Goal: Navigation & Orientation: Find specific page/section

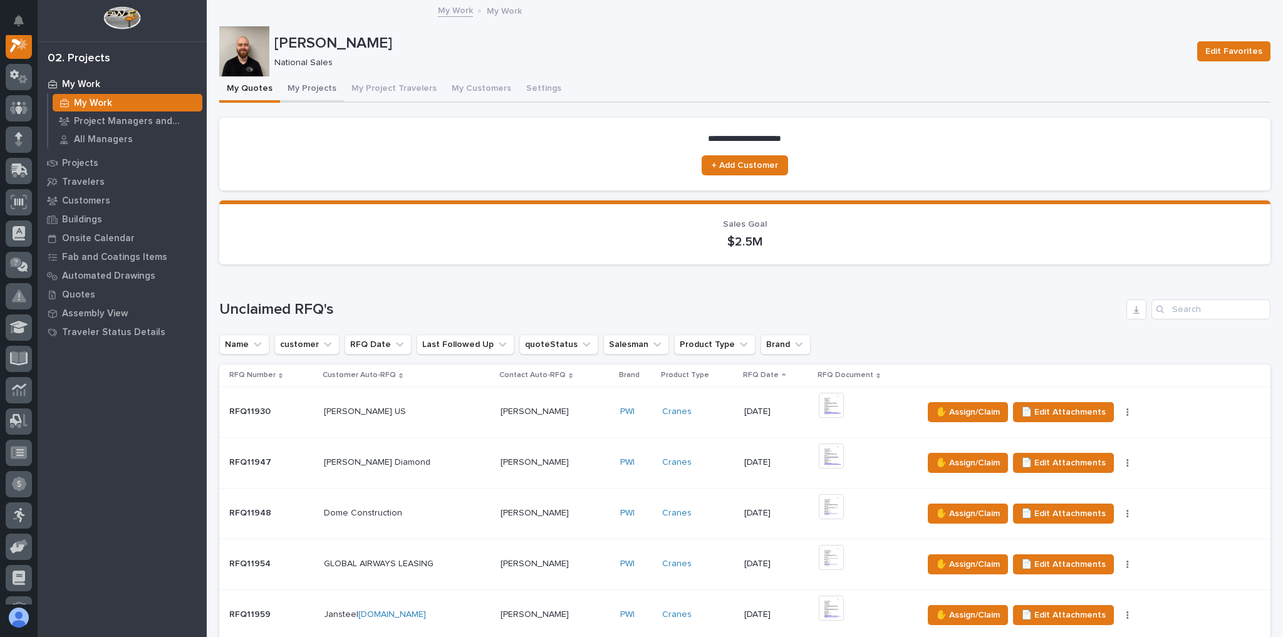
click at [313, 78] on button "My Projects" at bounding box center [312, 89] width 64 height 26
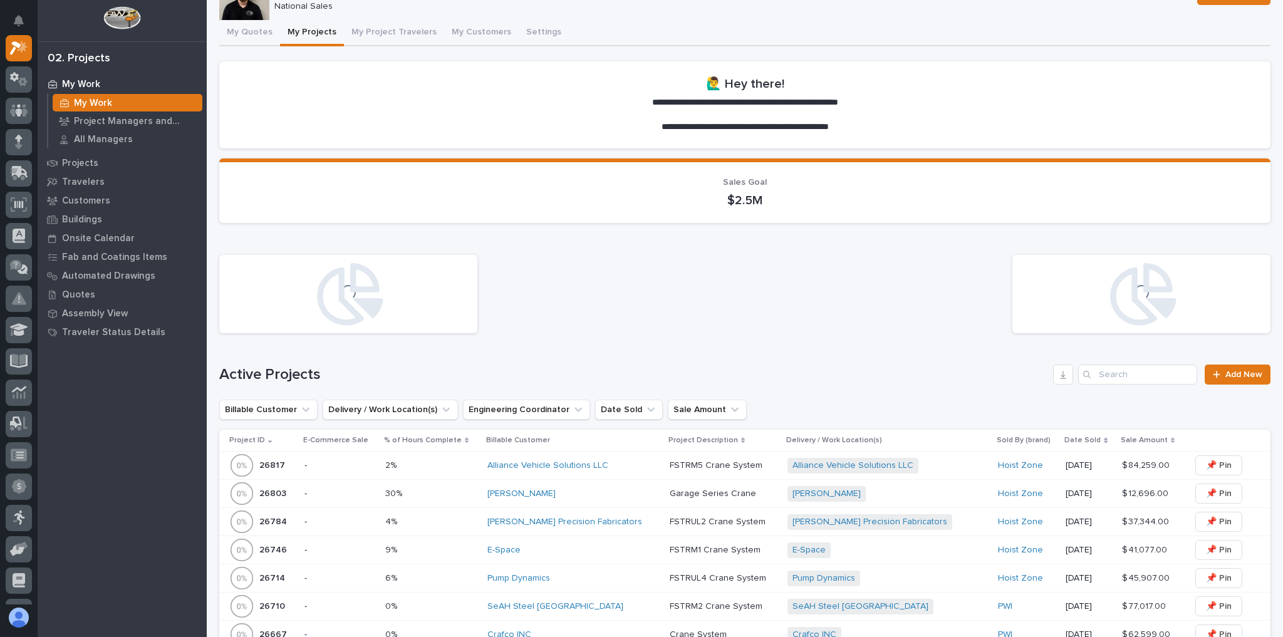
scroll to position [150, 0]
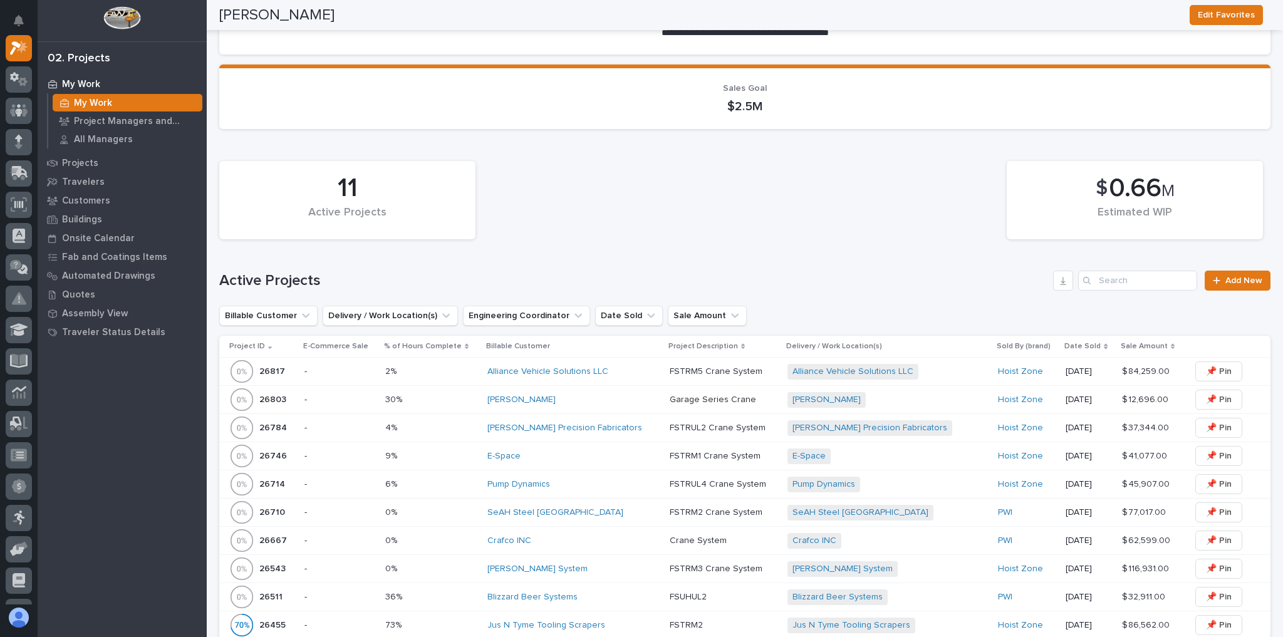
click at [592, 512] on div "SeAH Steel [GEOGRAPHIC_DATA]" at bounding box center [573, 512] width 172 height 11
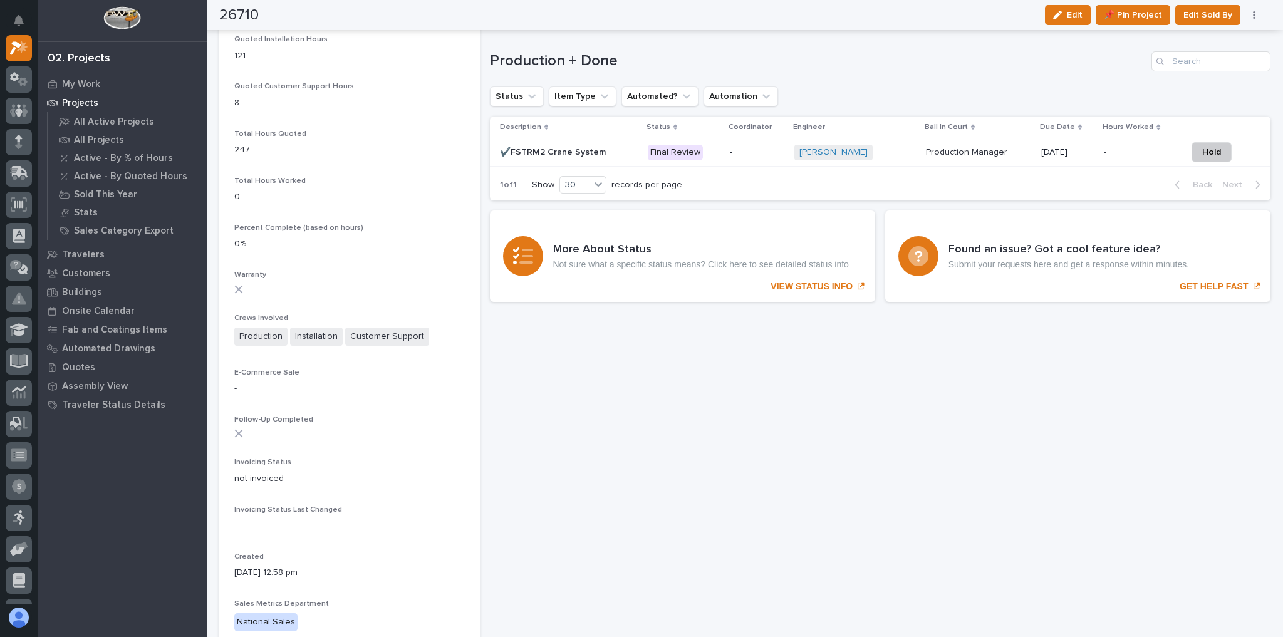
scroll to position [952, 0]
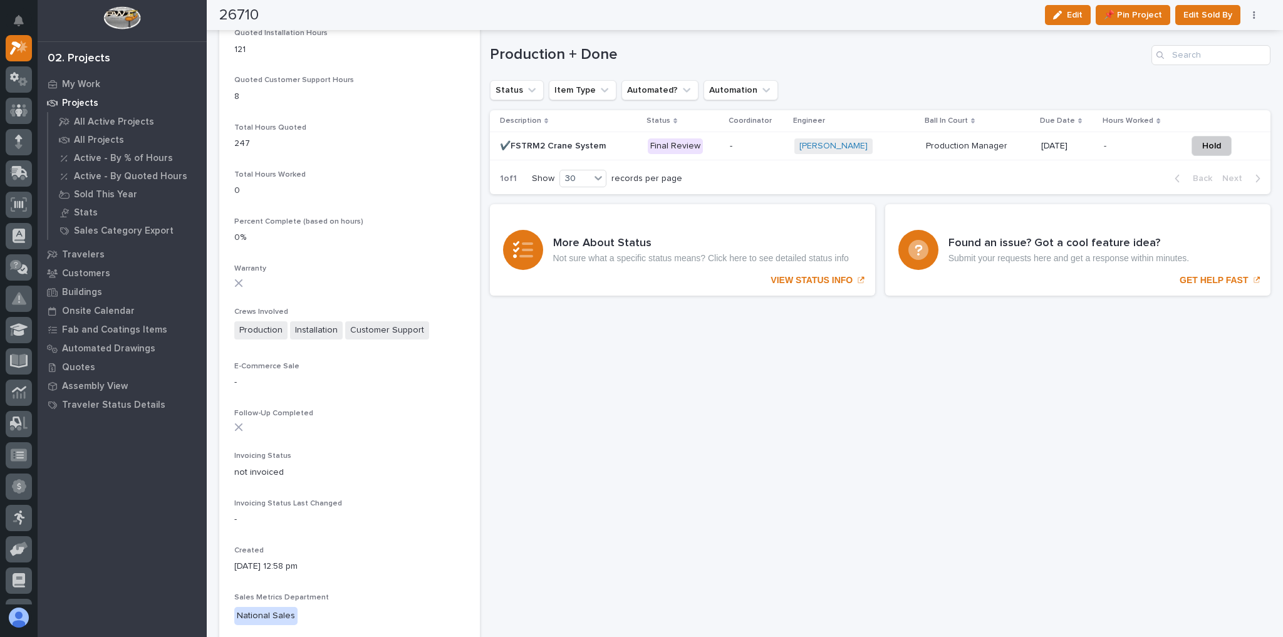
click at [725, 154] on td "-" at bounding box center [757, 146] width 64 height 28
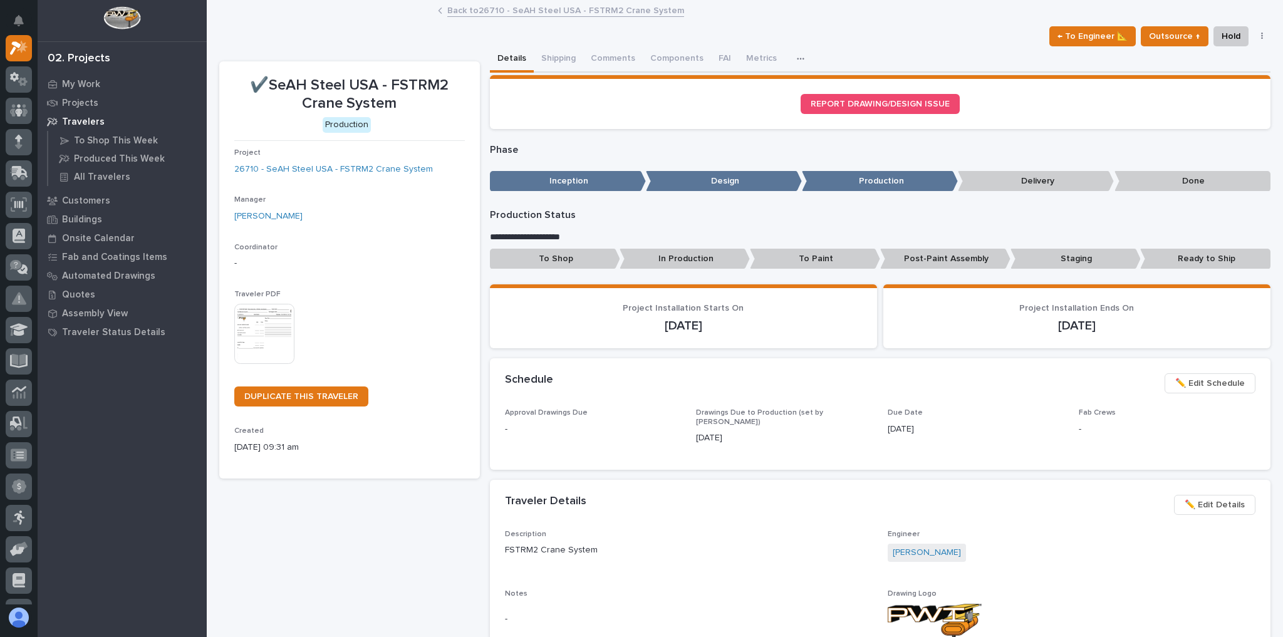
click at [534, 14] on link "Back to 26710 - SeAH Steel USA - FSTRM2 Crane System" at bounding box center [565, 10] width 237 height 14
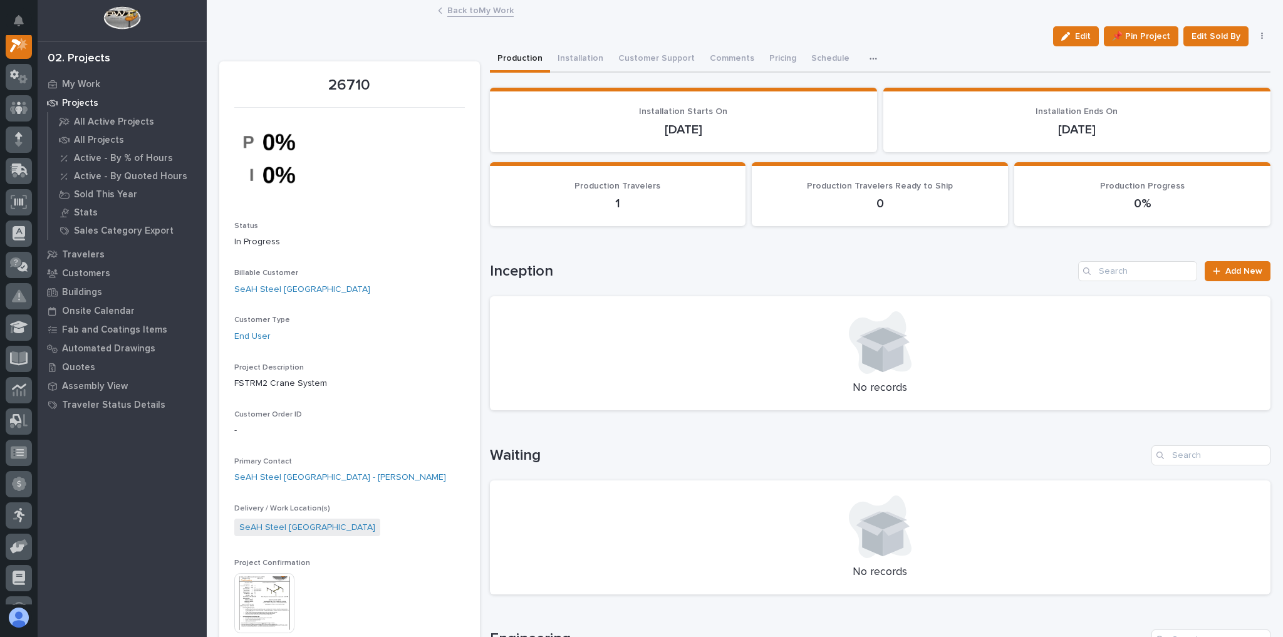
click at [503, 16] on link "Back to My Work" at bounding box center [480, 10] width 66 height 14
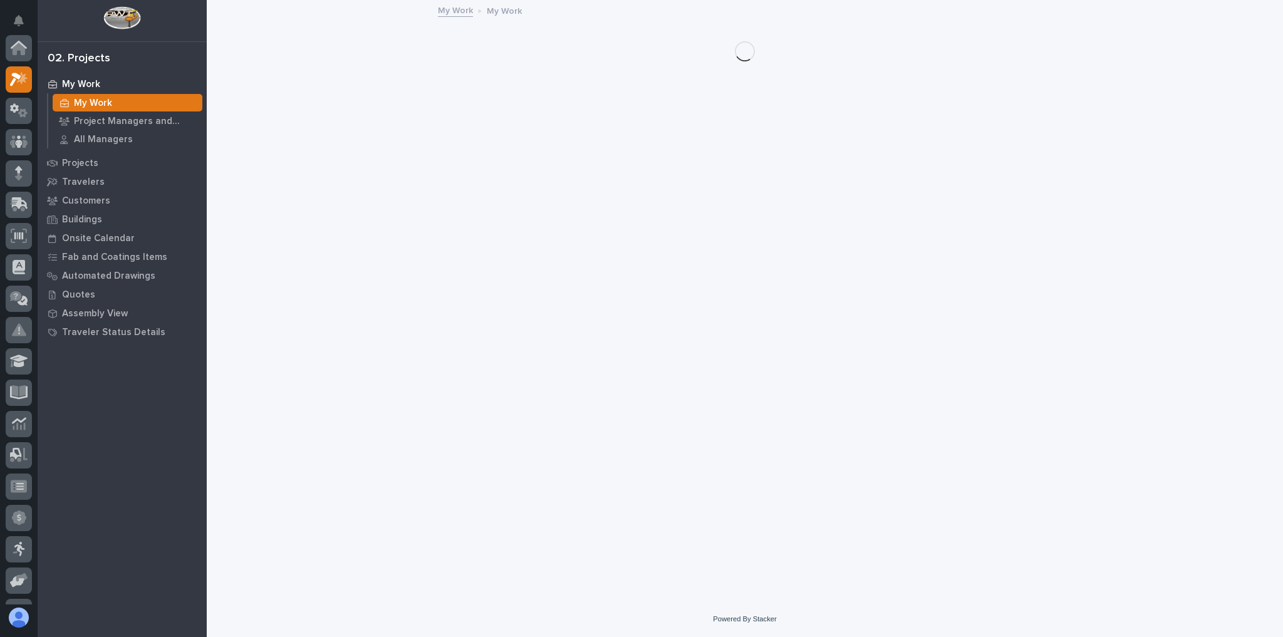
scroll to position [34, 0]
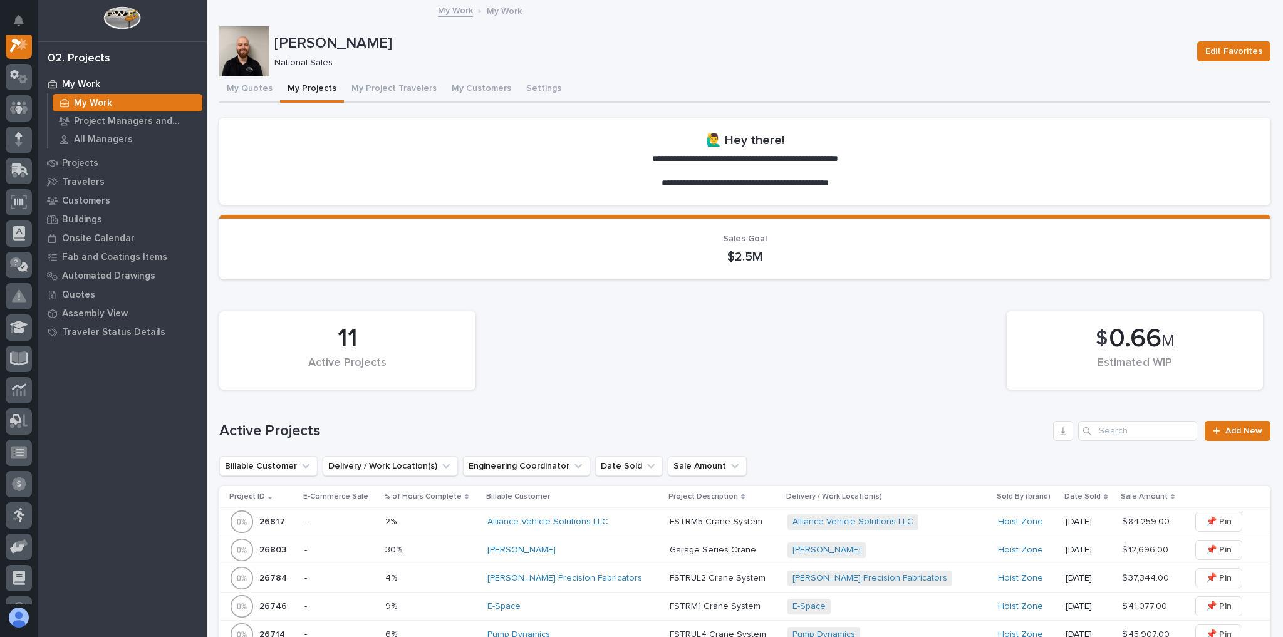
click at [621, 568] on div "[PERSON_NAME] Precision Fabricators" at bounding box center [573, 578] width 172 height 21
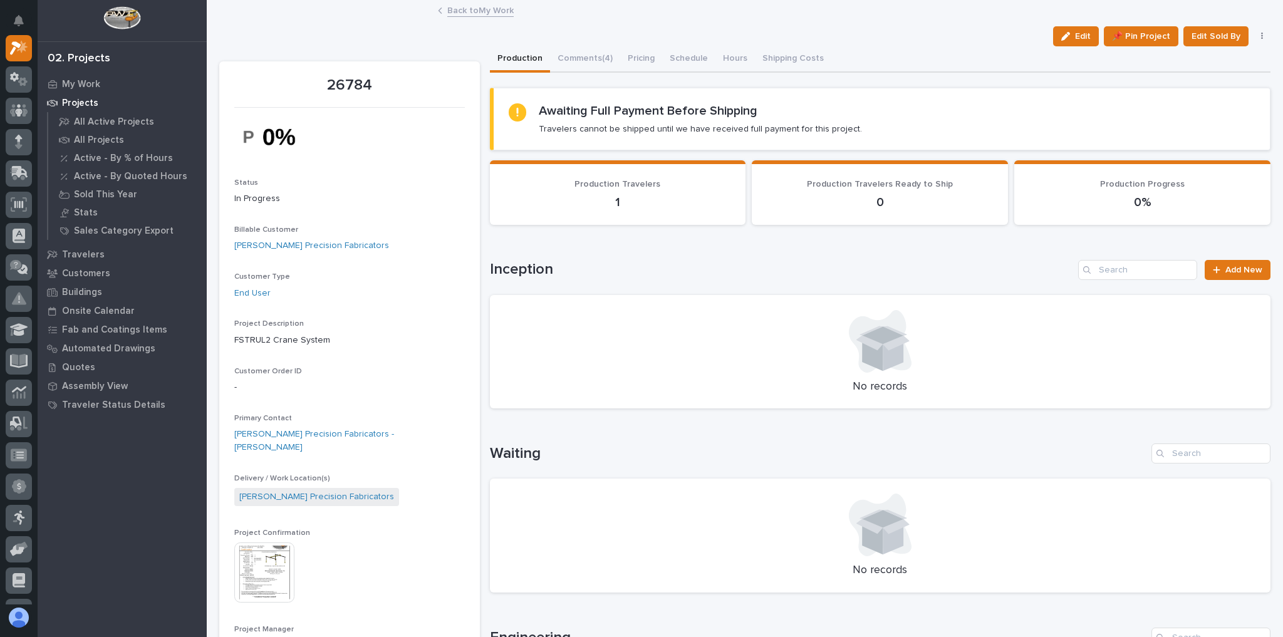
click at [475, 13] on link "Back to My Work" at bounding box center [480, 10] width 66 height 14
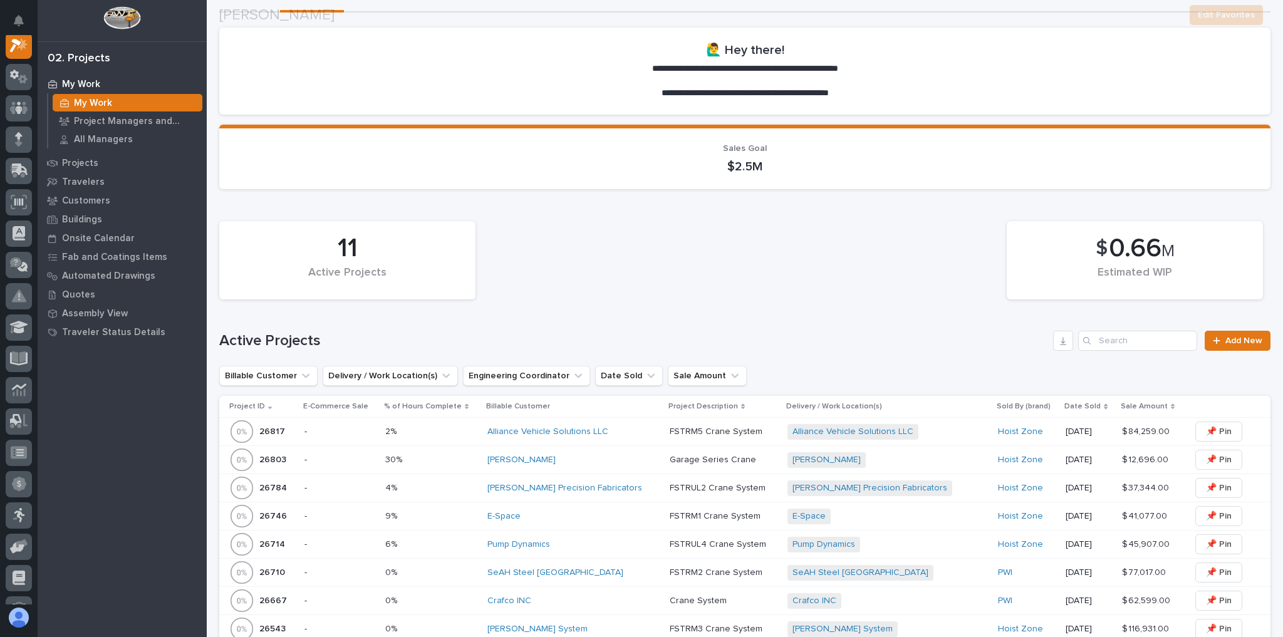
scroll to position [351, 0]
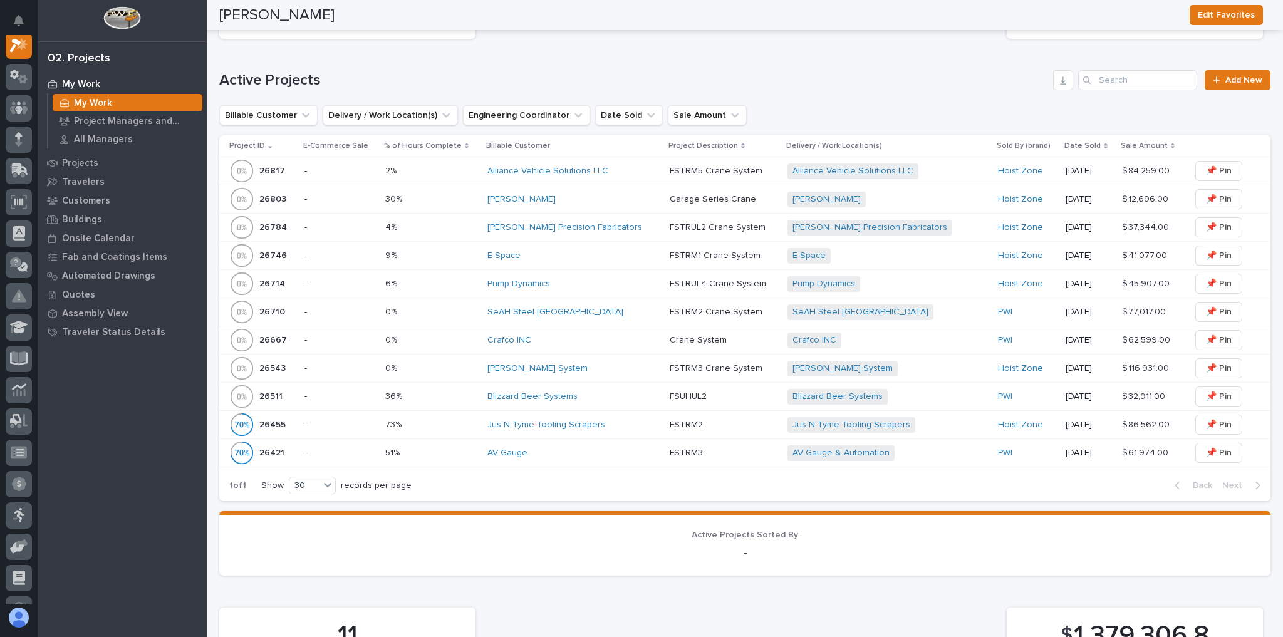
click at [573, 279] on div "Pump Dynamics" at bounding box center [573, 284] width 172 height 11
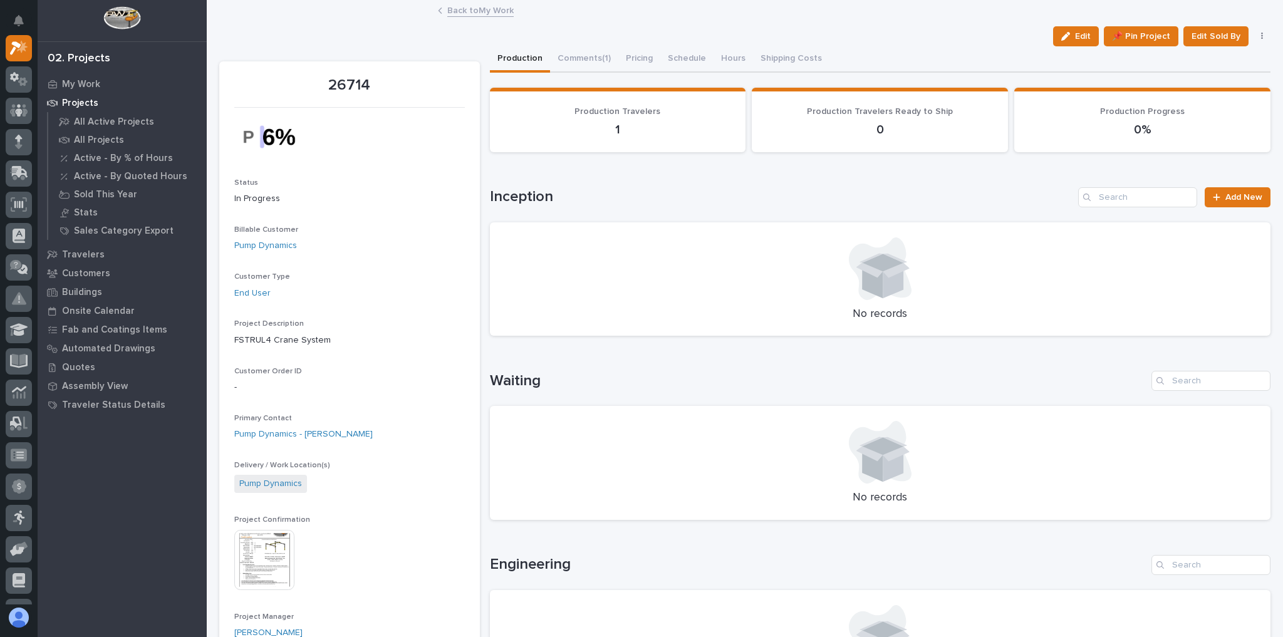
click at [463, 13] on link "Back to My Work" at bounding box center [480, 10] width 66 height 14
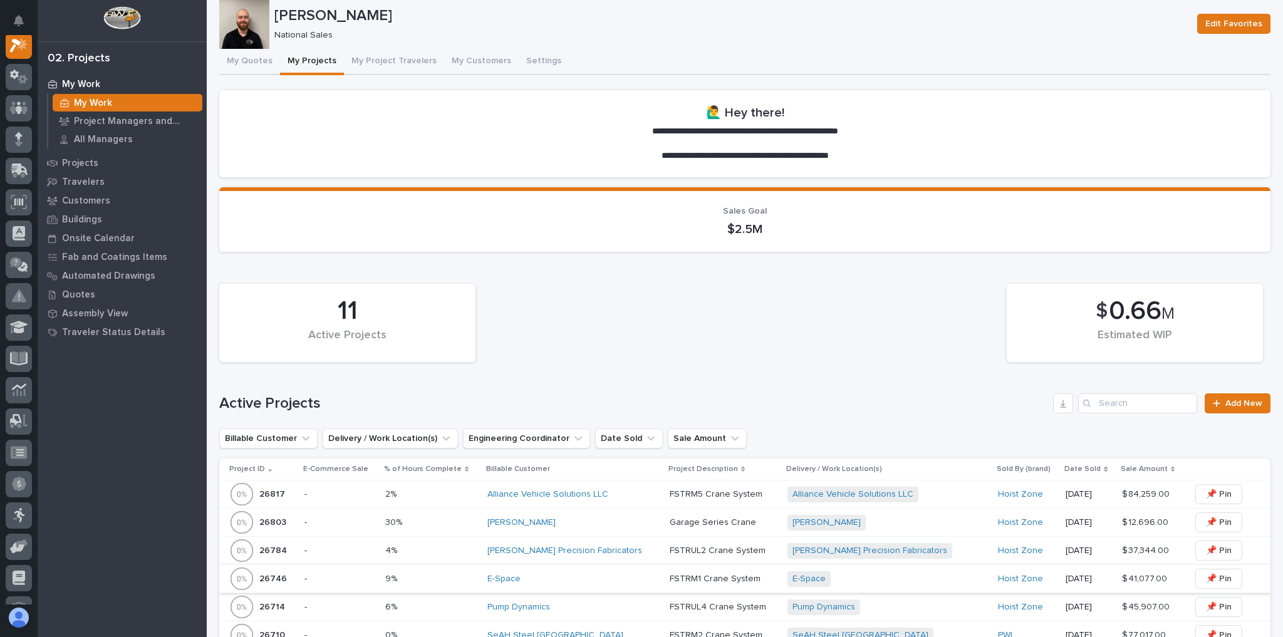
scroll to position [150, 0]
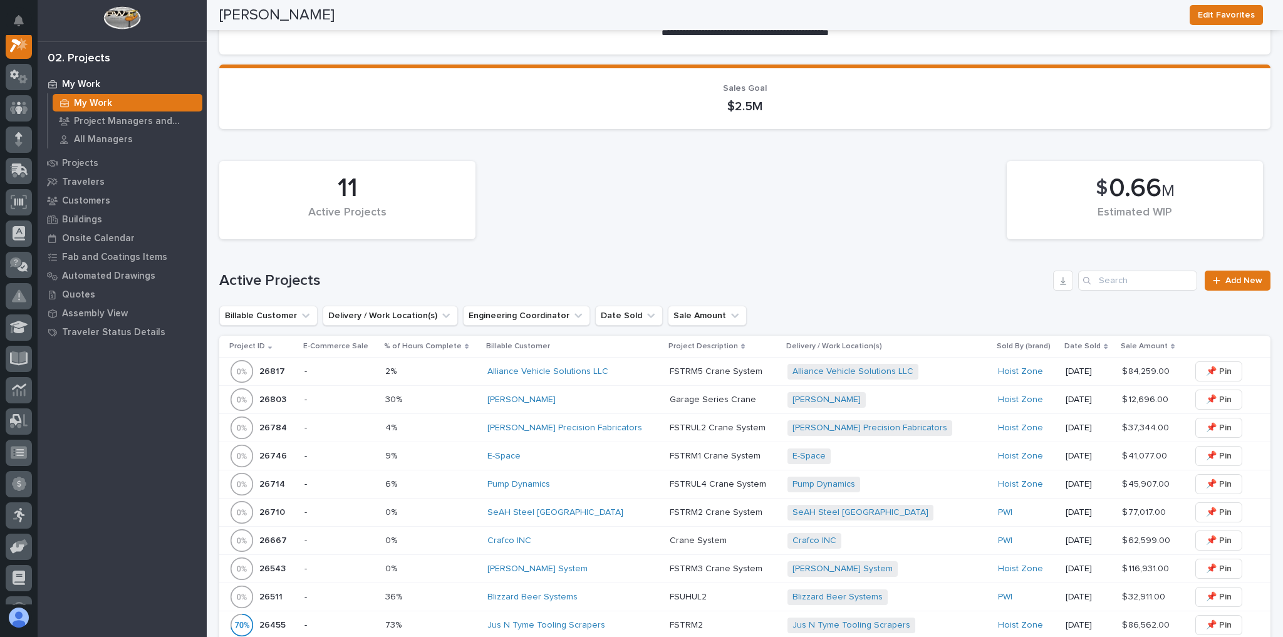
click at [569, 542] on div "Crafco INC" at bounding box center [573, 540] width 172 height 11
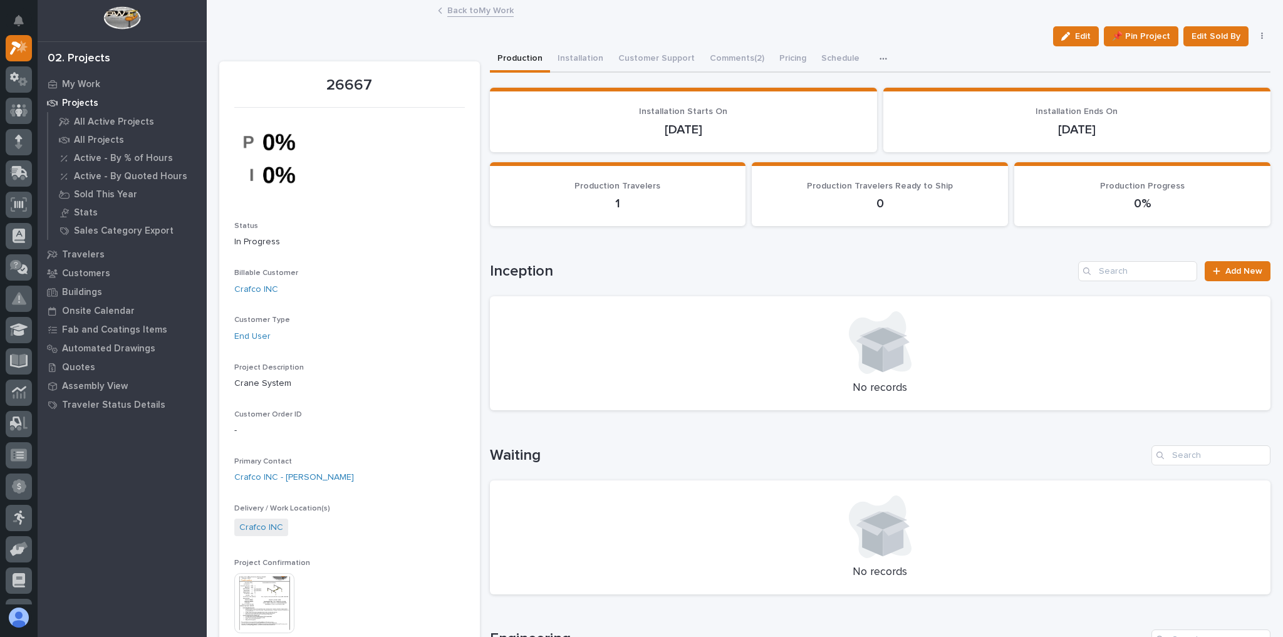
scroll to position [351, 0]
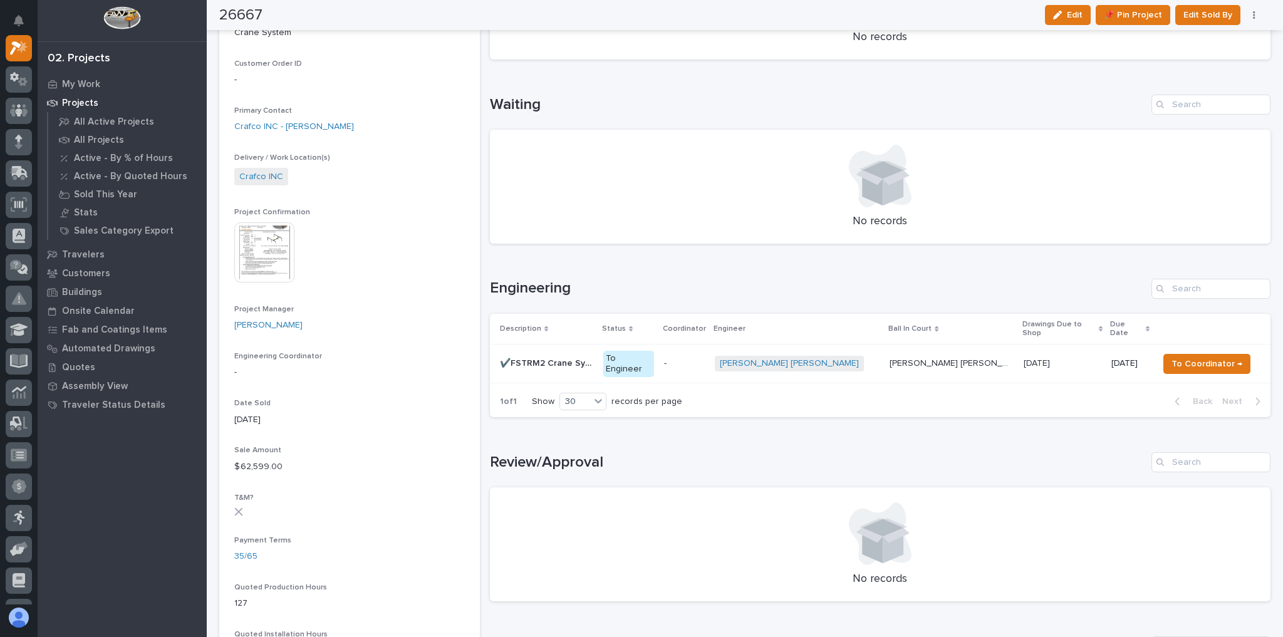
click at [705, 358] on p "-" at bounding box center [684, 363] width 41 height 11
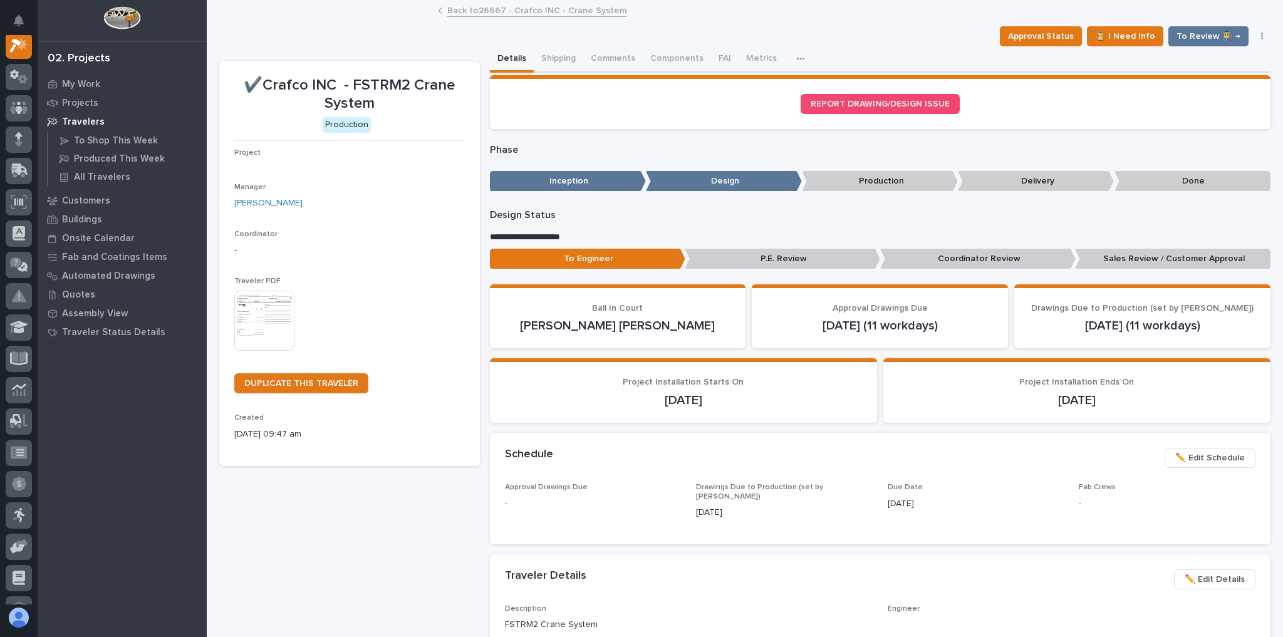
scroll to position [31, 0]
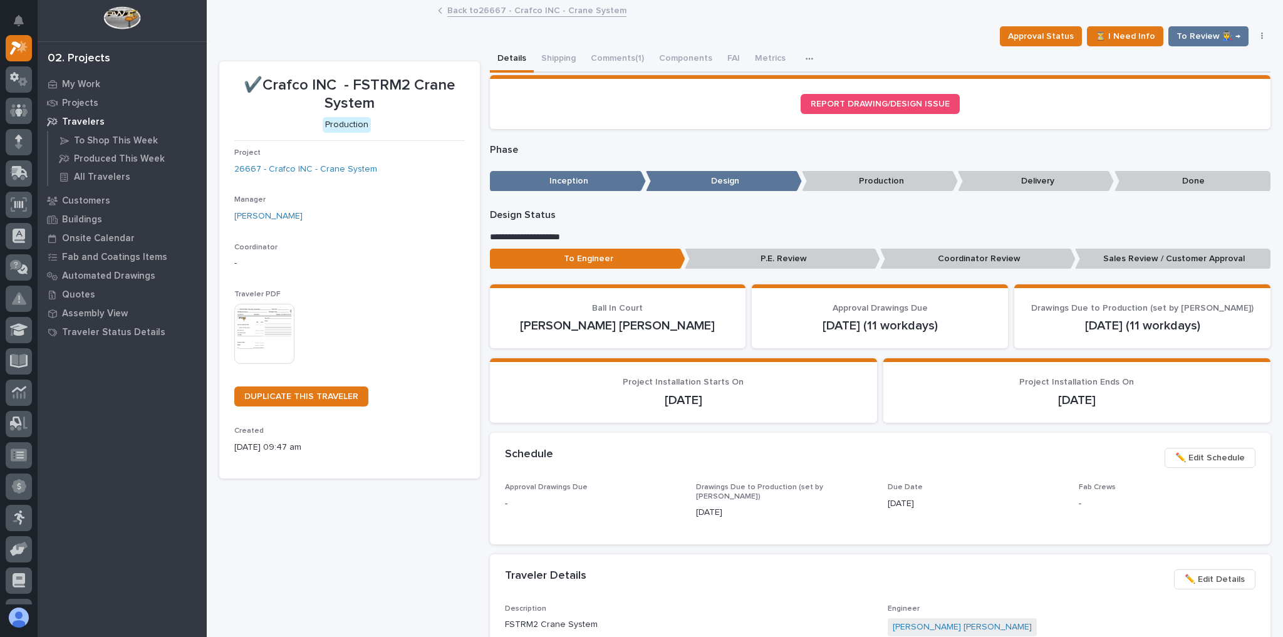
click at [555, 14] on link "Back to 26667 - Crafco INC - Crane System" at bounding box center [536, 10] width 179 height 14
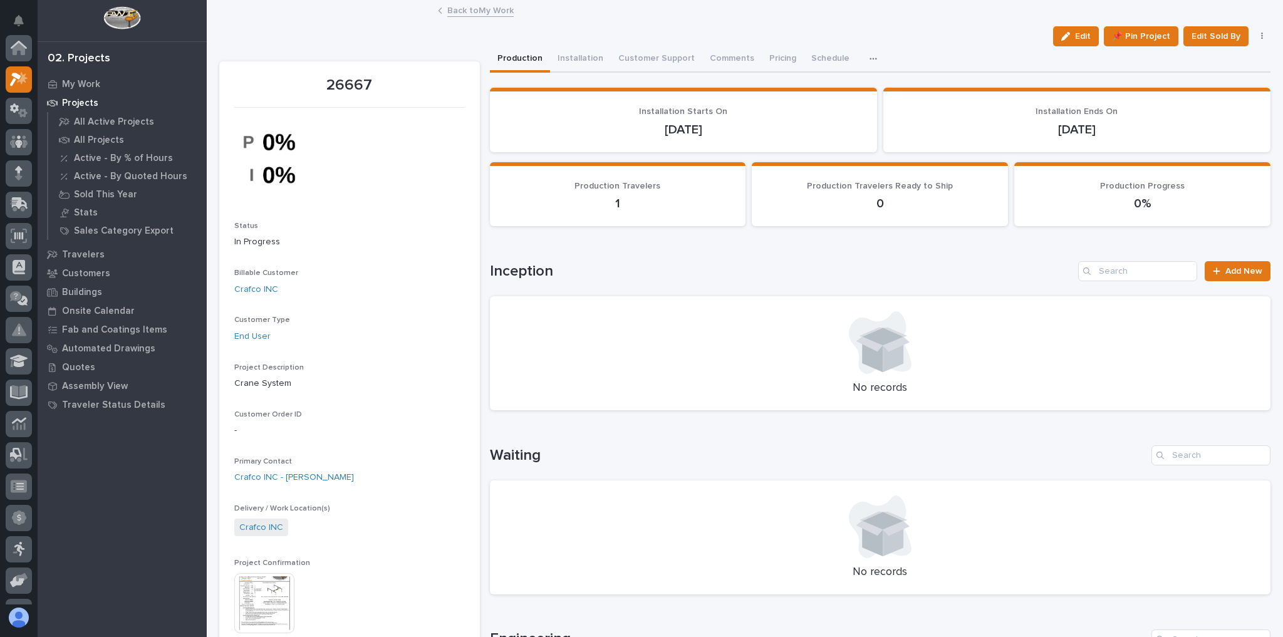
scroll to position [34, 0]
click at [497, 14] on link "Back to My Work" at bounding box center [480, 10] width 66 height 14
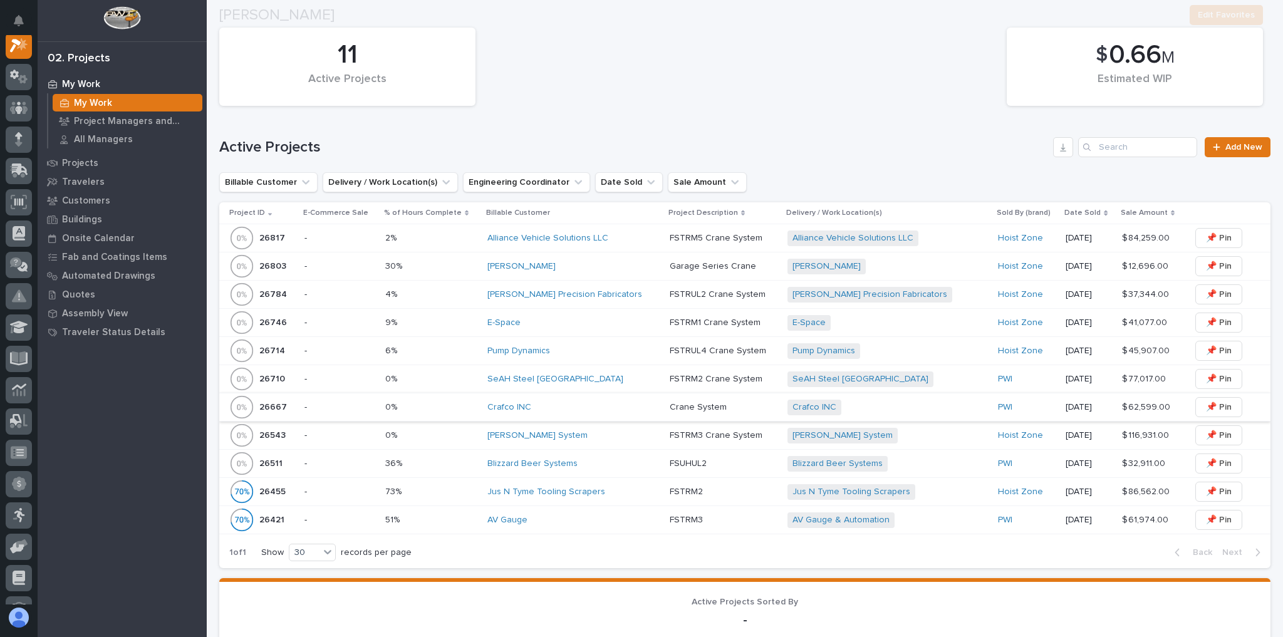
scroll to position [301, 0]
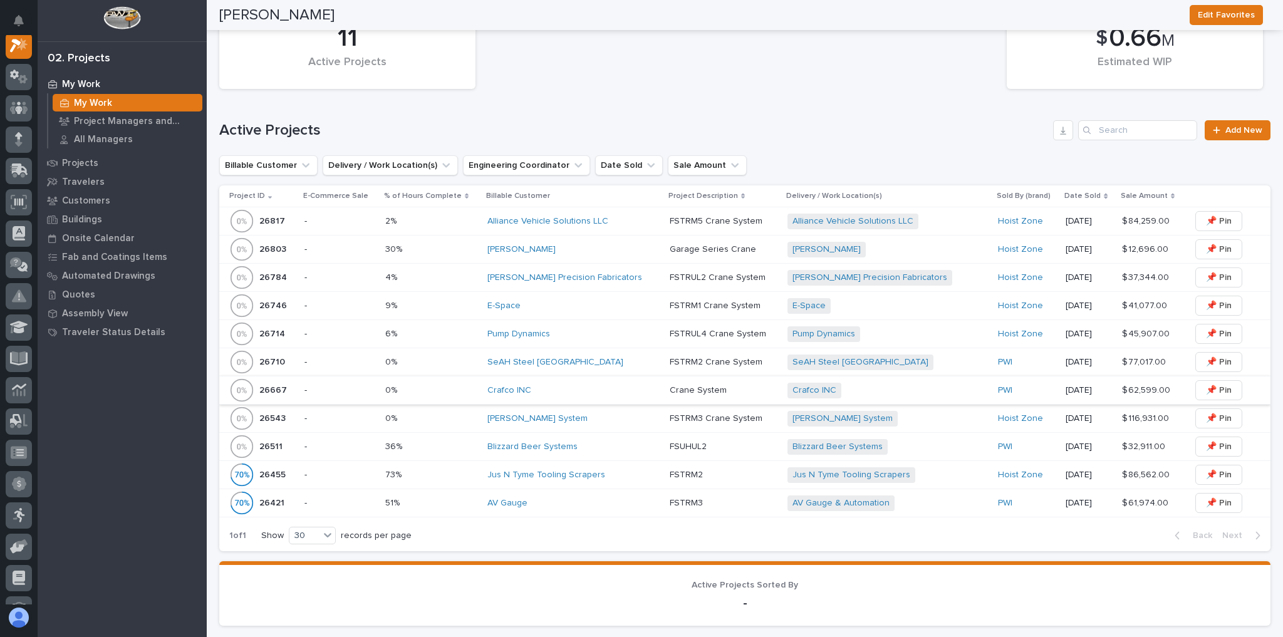
click at [642, 217] on td "Alliance Vehicle Solutions LLC" at bounding box center [573, 221] width 182 height 28
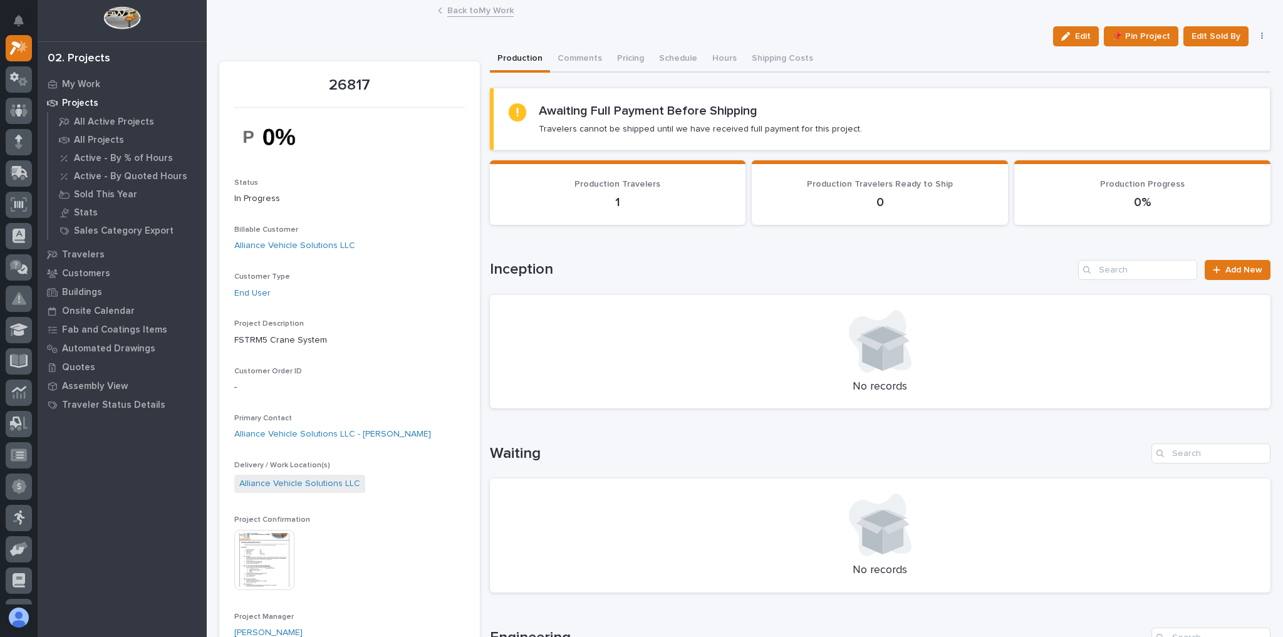
click at [488, 6] on link "Back to My Work" at bounding box center [480, 10] width 66 height 14
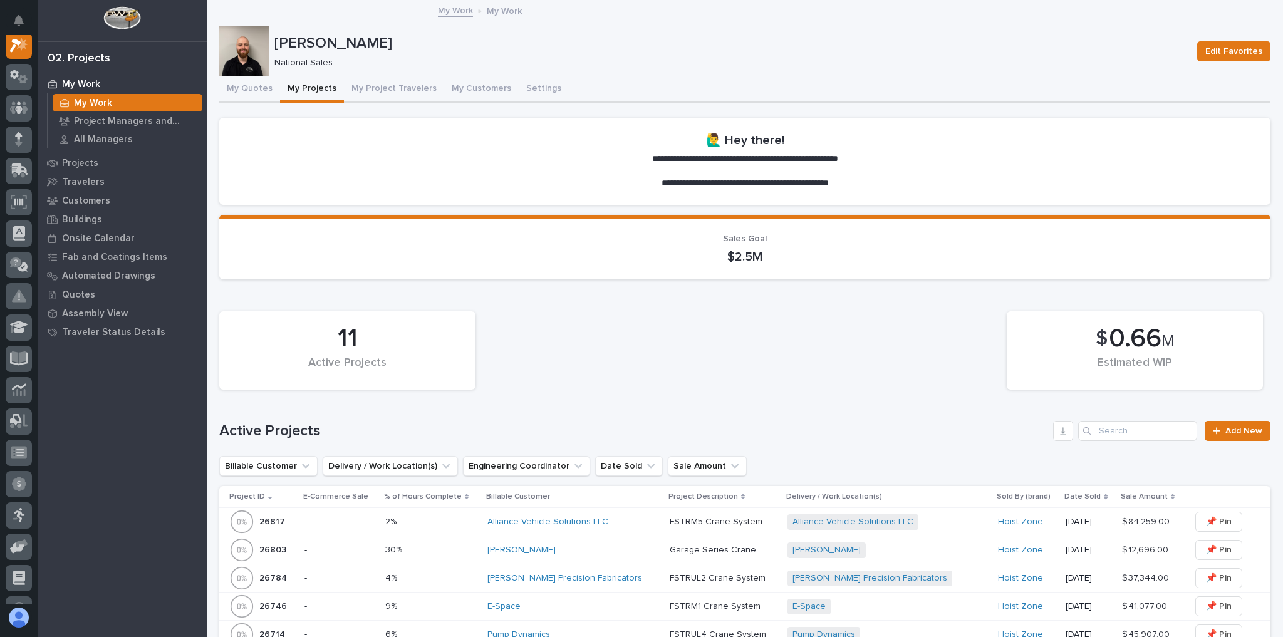
scroll to position [351, 0]
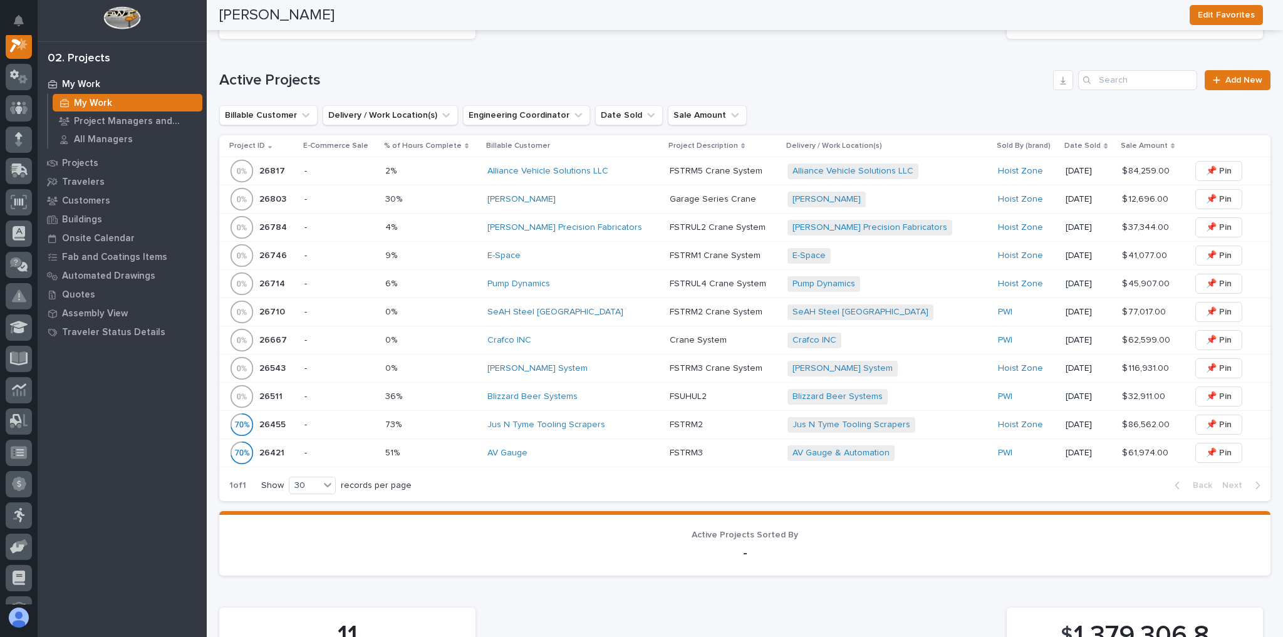
click at [589, 330] on div "Crafco INC" at bounding box center [573, 340] width 172 height 21
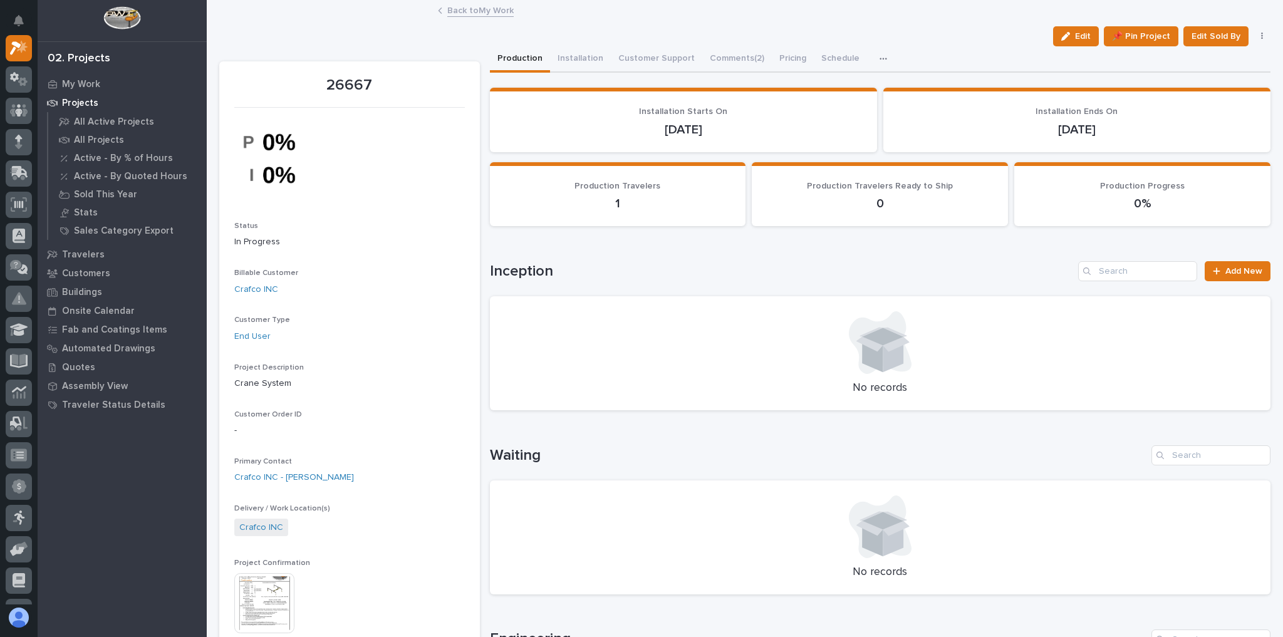
click at [465, 6] on link "Back to My Work" at bounding box center [480, 10] width 66 height 14
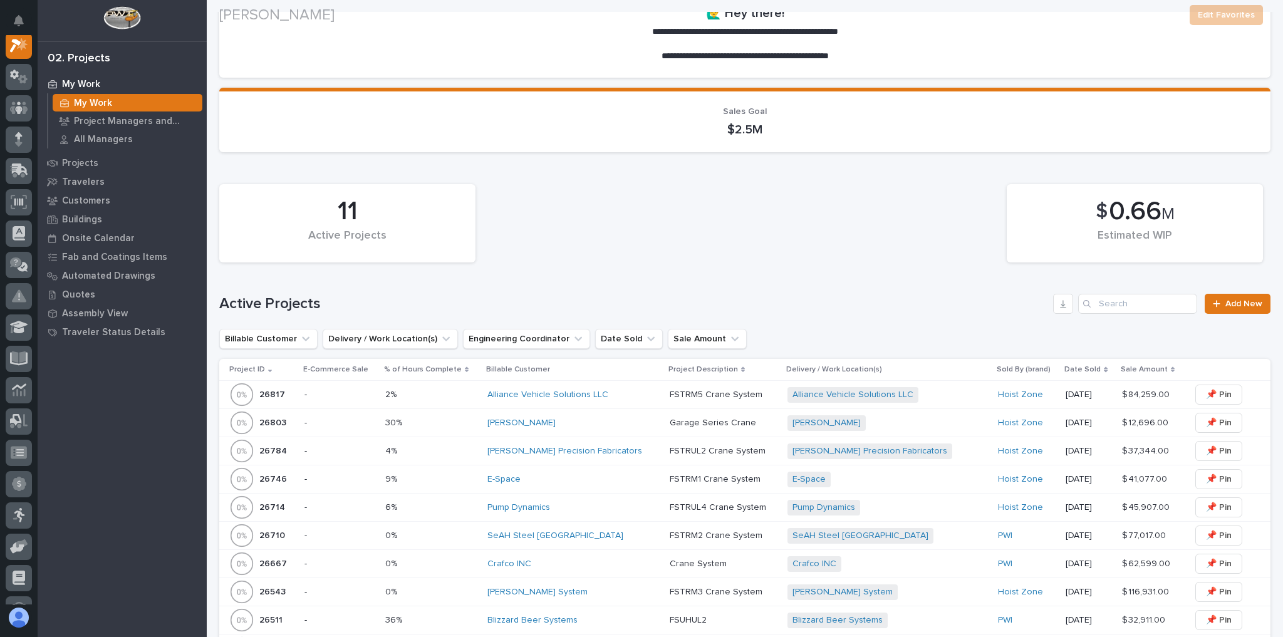
scroll to position [251, 0]
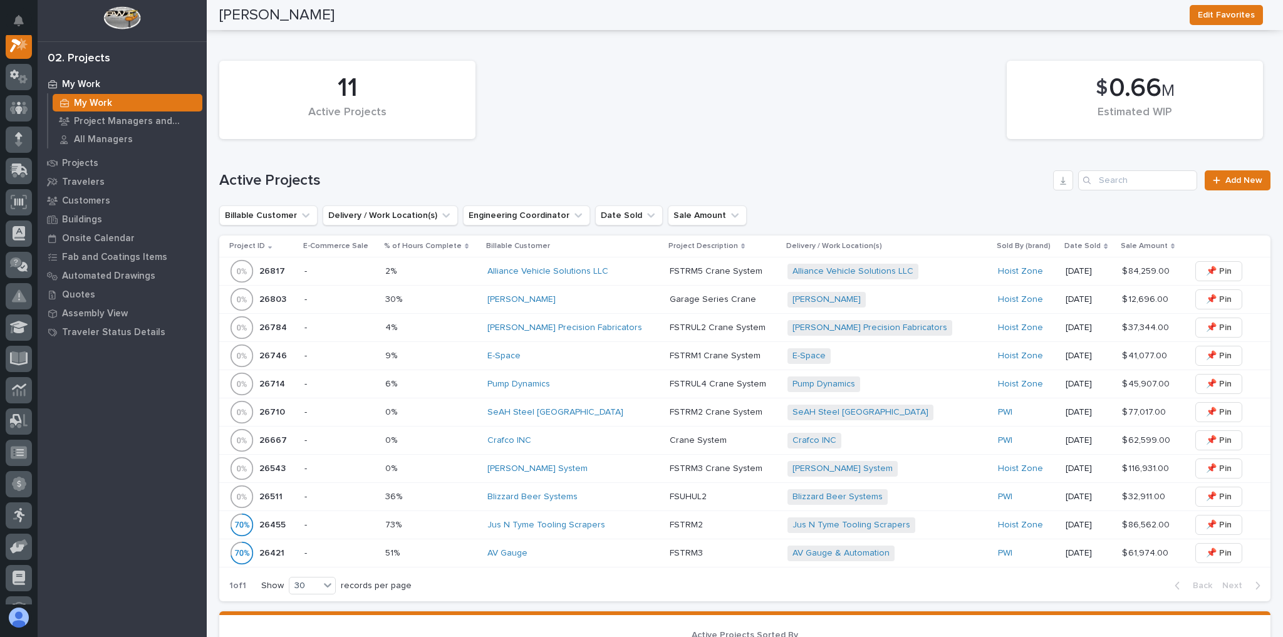
click at [912, 280] on div "Alliance Vehicle Solutions LLC + 0" at bounding box center [887, 272] width 200 height 26
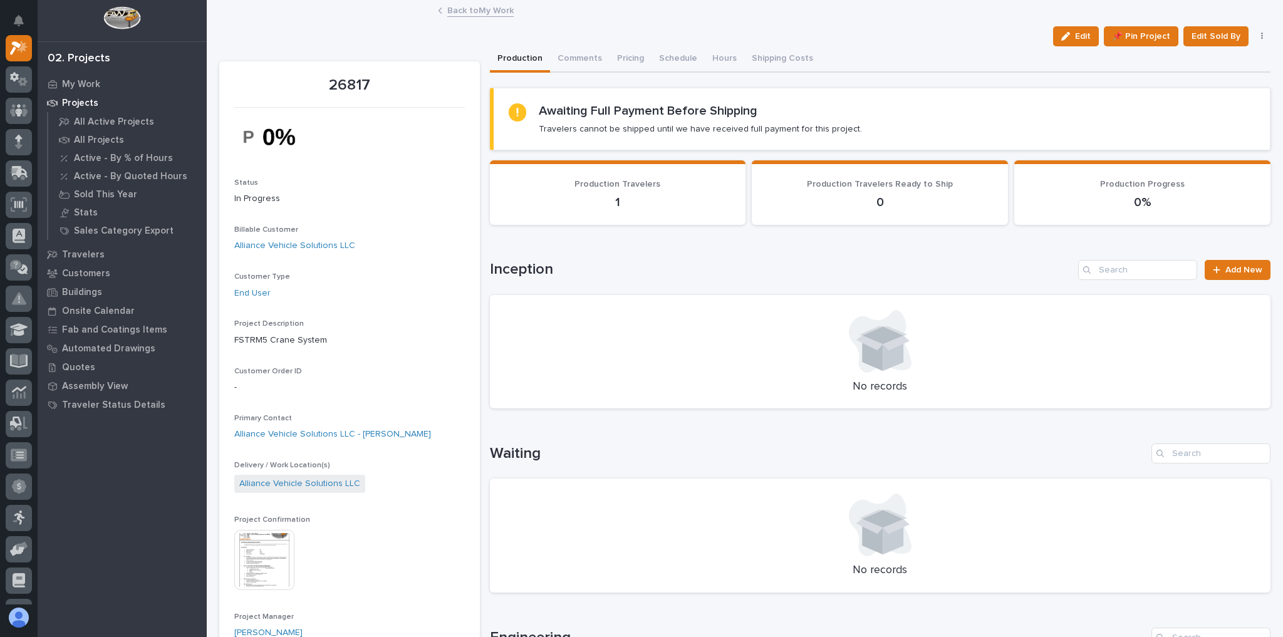
click at [471, 9] on link "Back to My Work" at bounding box center [480, 10] width 66 height 14
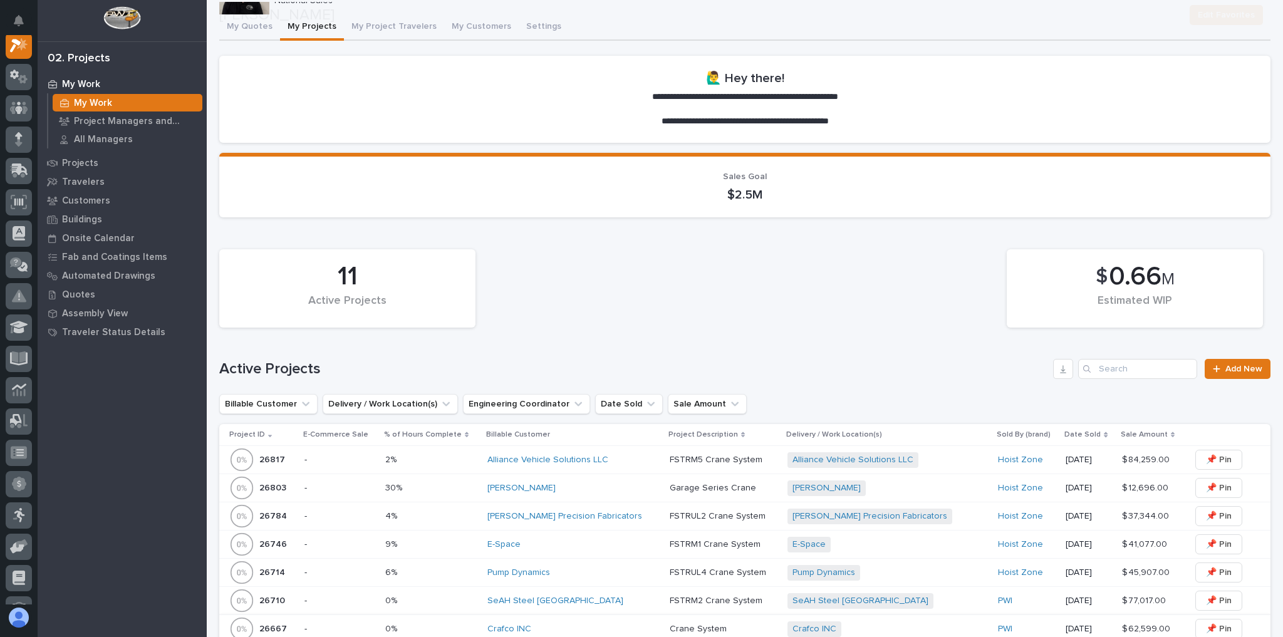
scroll to position [251, 0]
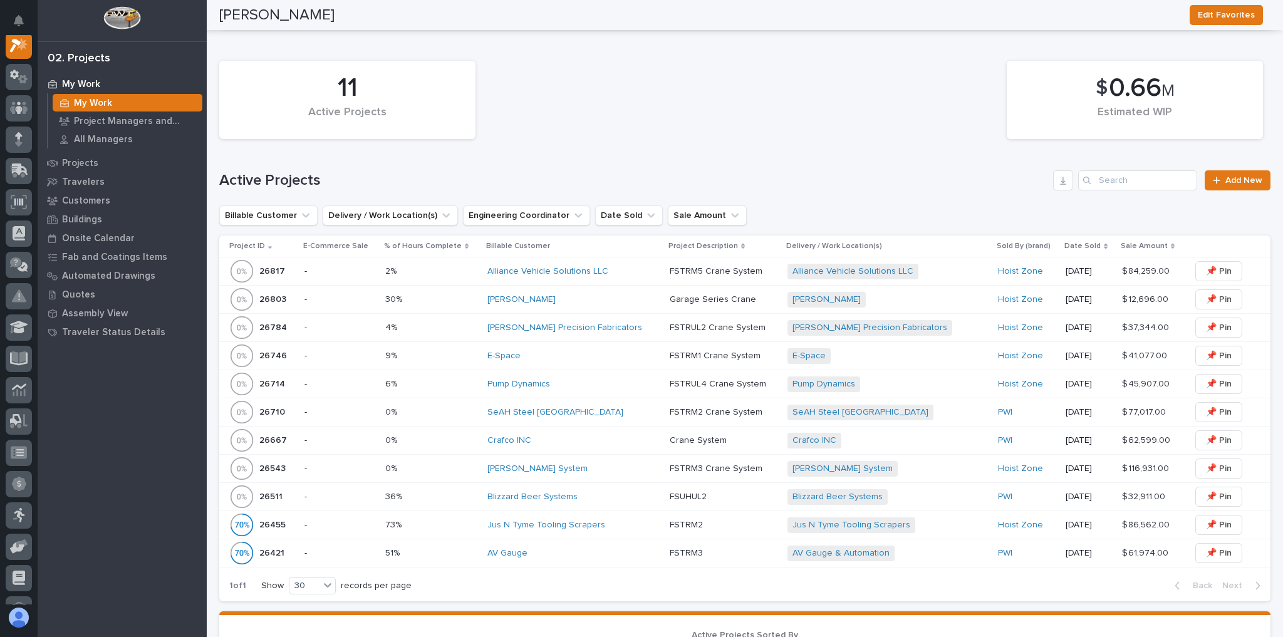
click at [603, 407] on div "SeAH Steel [GEOGRAPHIC_DATA]" at bounding box center [573, 412] width 172 height 11
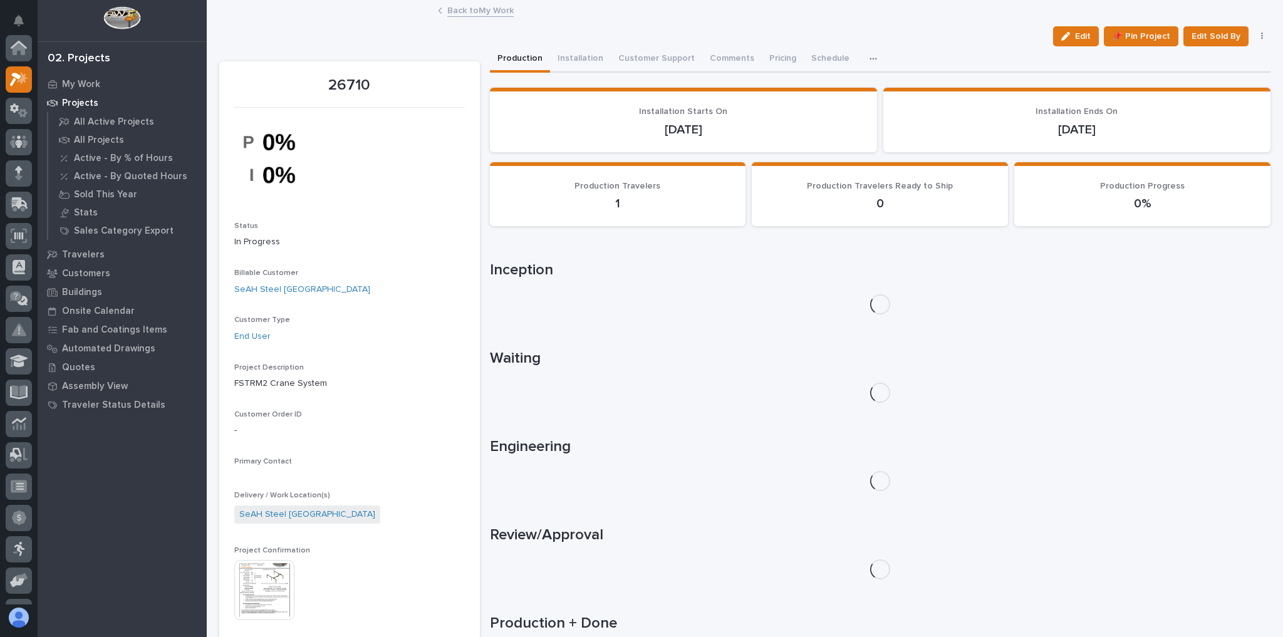
click at [604, 410] on div "Loading... Saving… Waiting" at bounding box center [880, 368] width 781 height 88
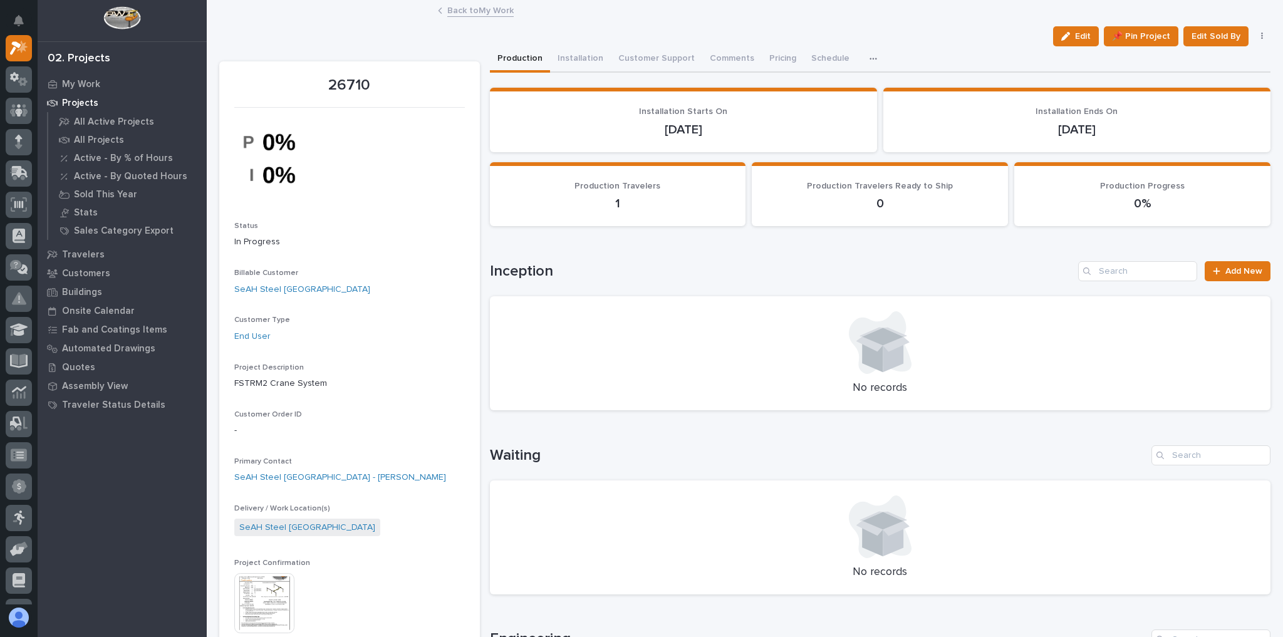
click at [464, 8] on link "Back to My Work" at bounding box center [480, 10] width 66 height 14
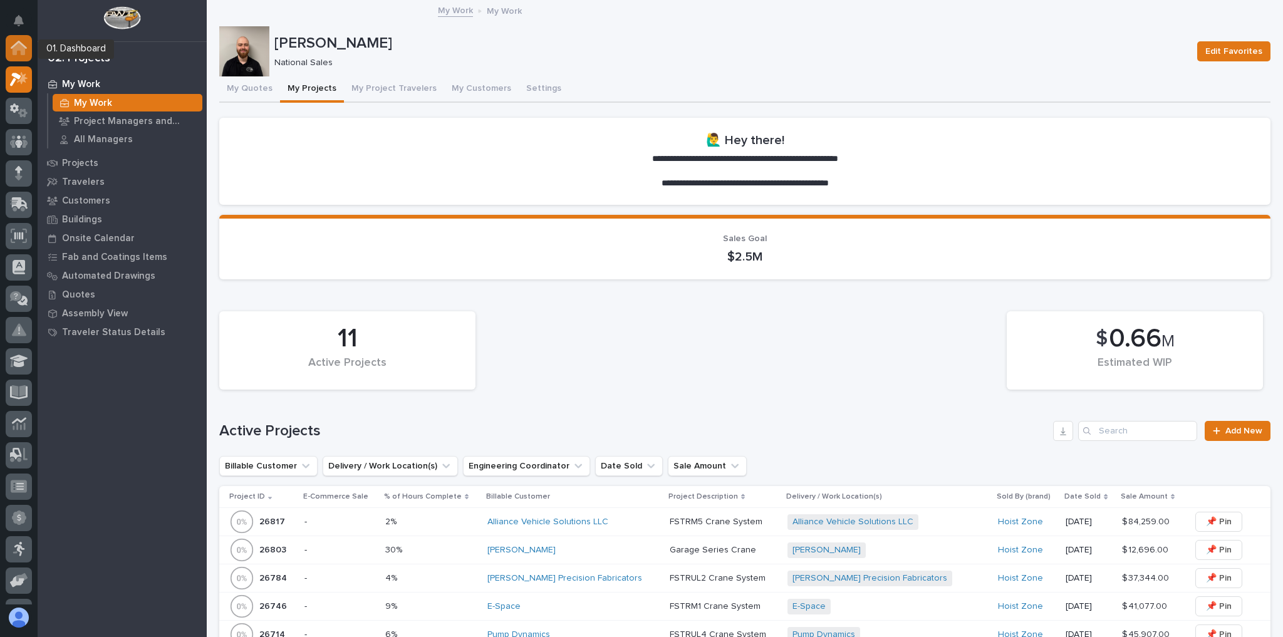
click at [16, 59] on div at bounding box center [19, 48] width 26 height 26
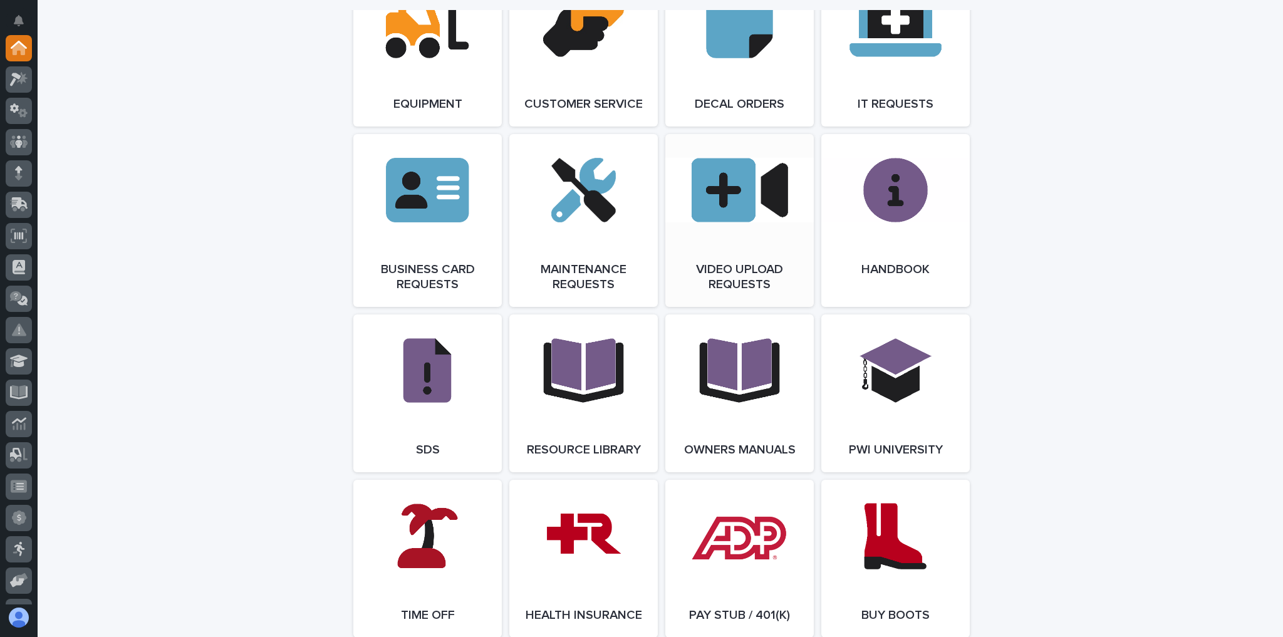
scroll to position [1856, 0]
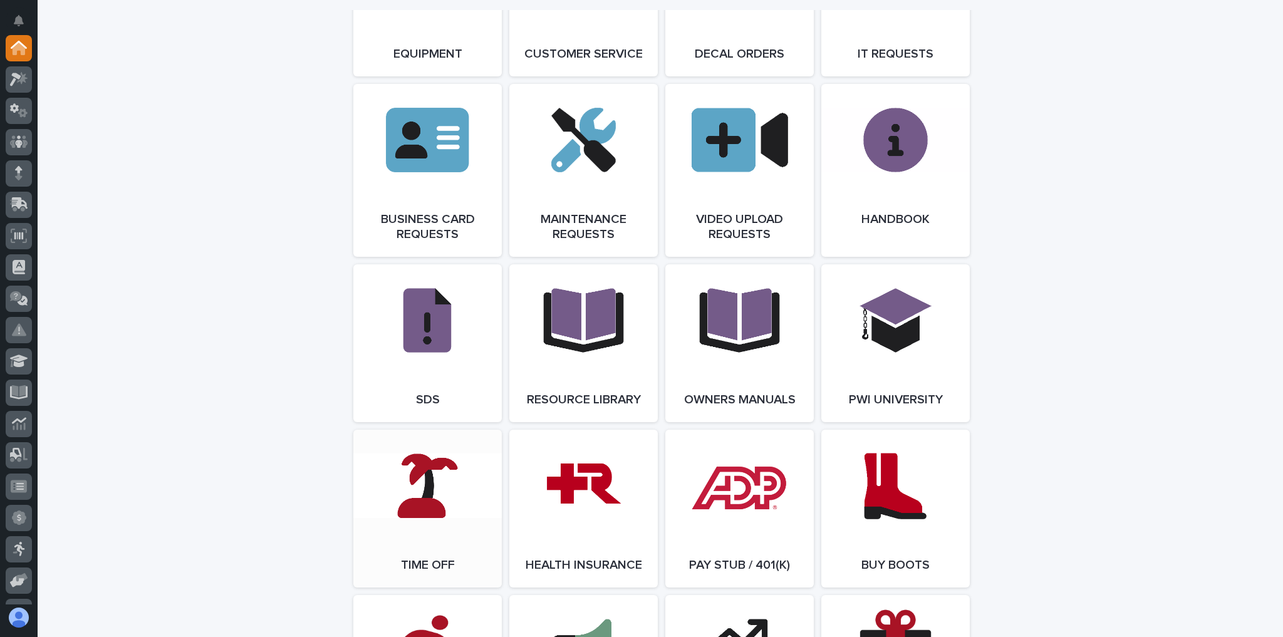
click at [358, 510] on link "Open Link" at bounding box center [427, 509] width 148 height 158
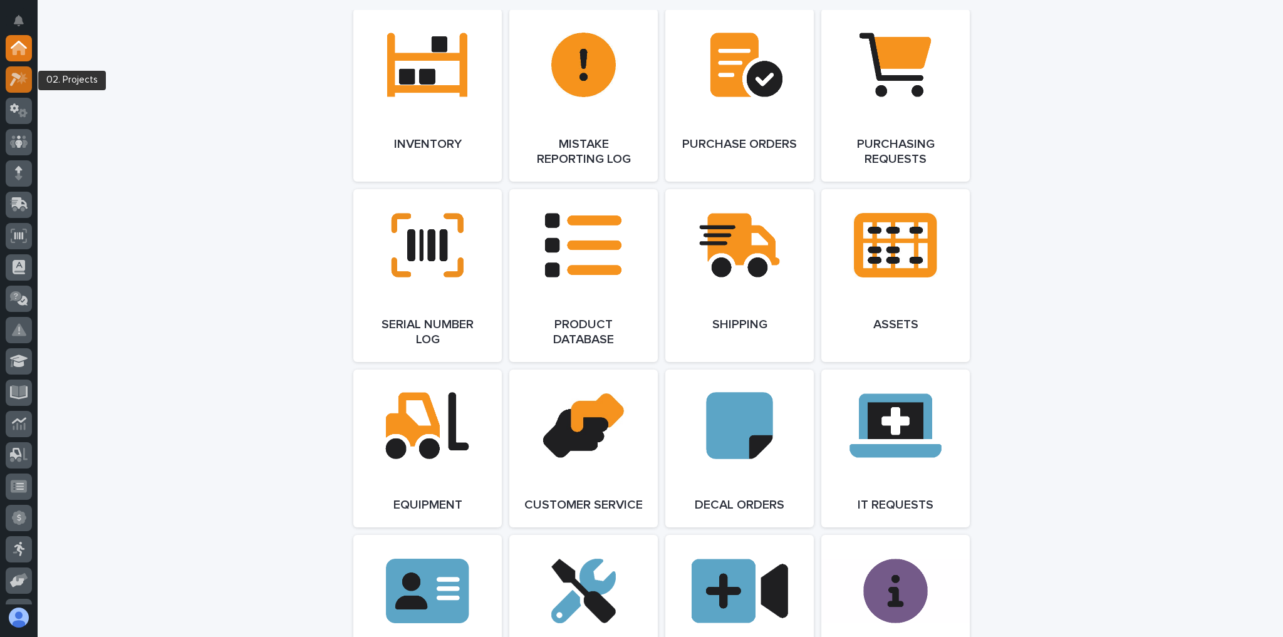
click at [22, 81] on icon at bounding box center [19, 79] width 18 height 14
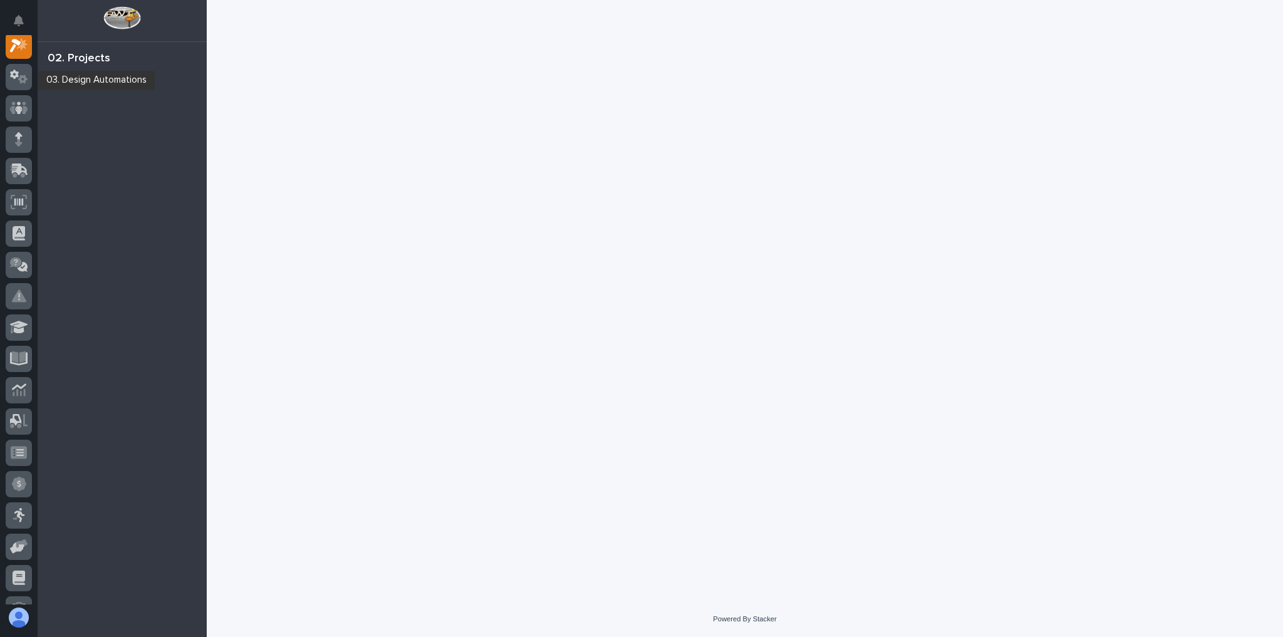
scroll to position [31, 0]
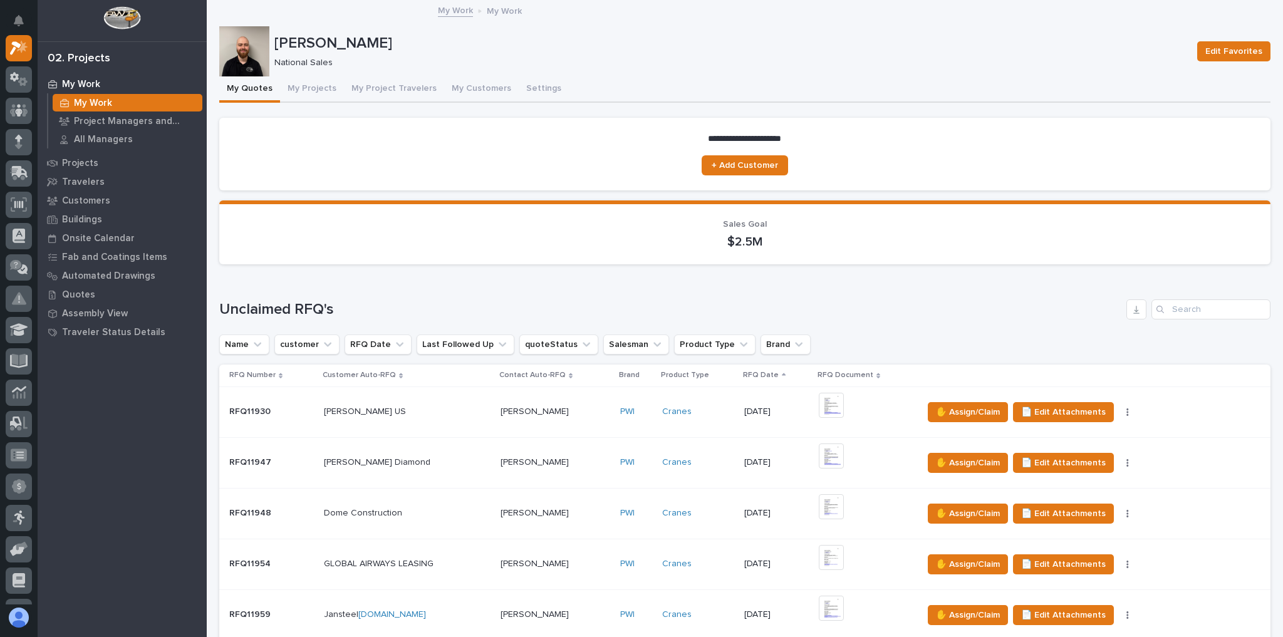
scroll to position [200, 0]
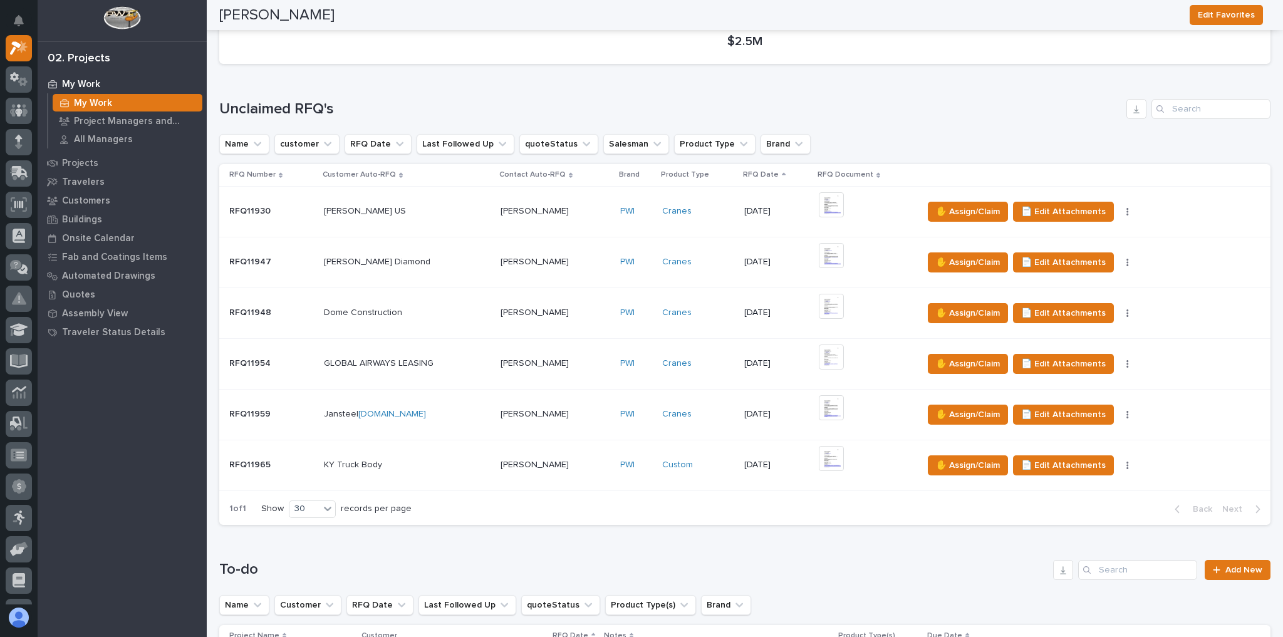
click at [396, 462] on p at bounding box center [407, 465] width 167 height 11
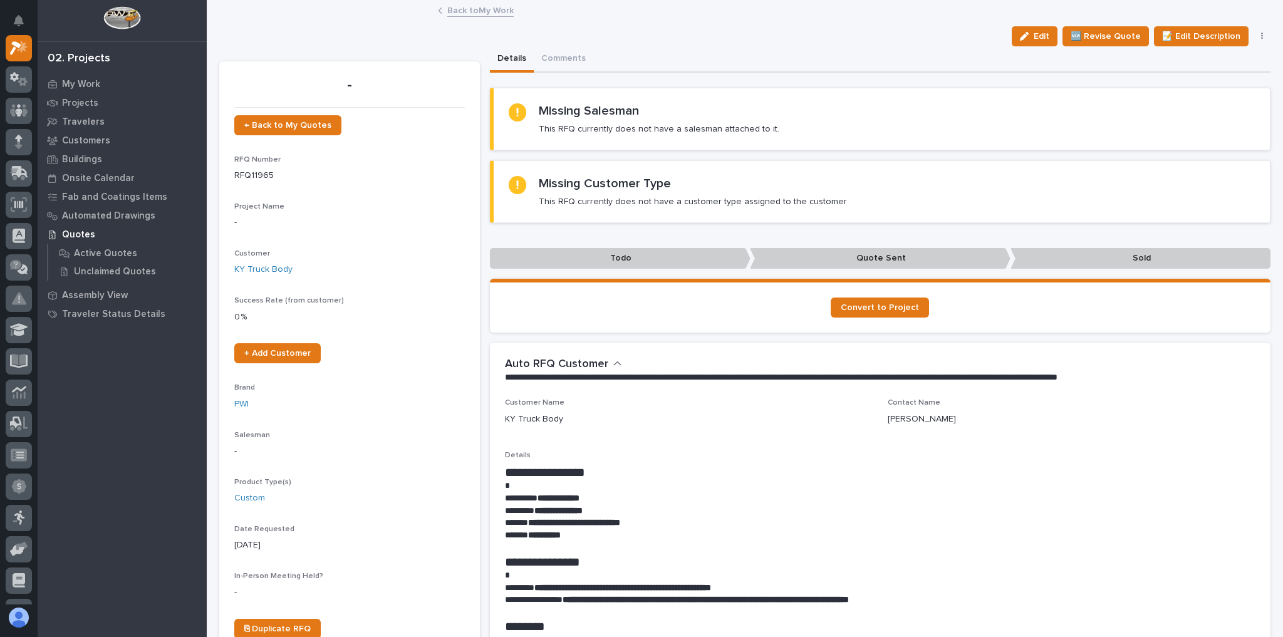
click at [471, 9] on link "Back to My Work" at bounding box center [480, 10] width 66 height 14
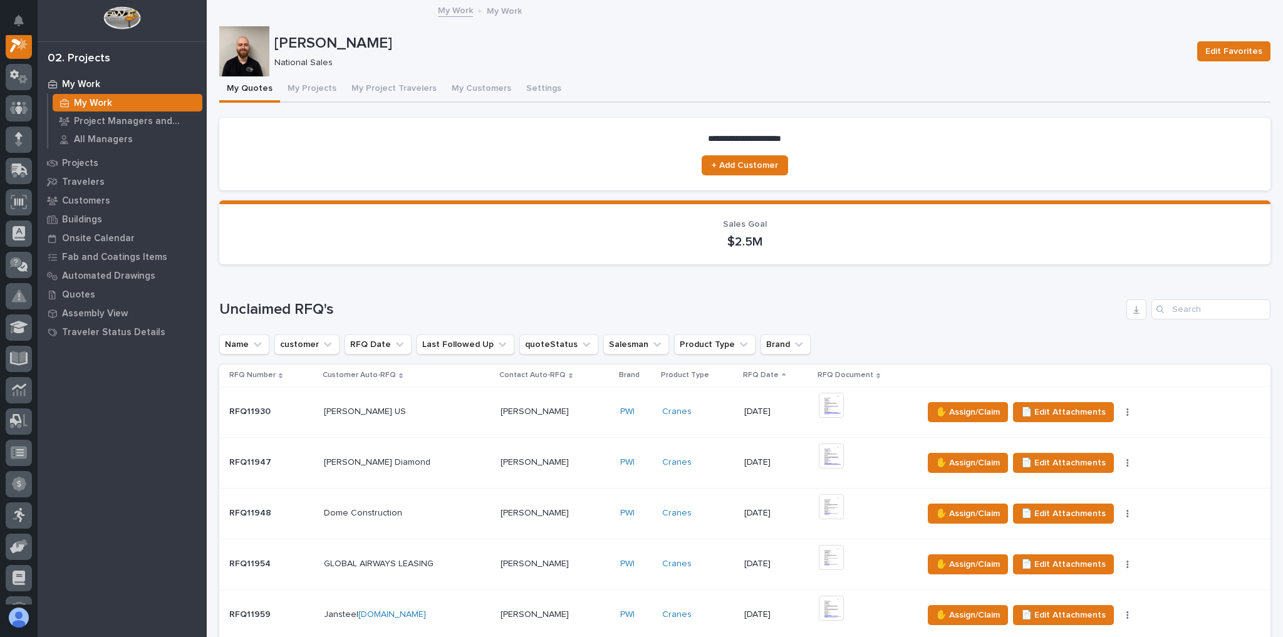
scroll to position [31, 0]
